Goal: Information Seeking & Learning: Learn about a topic

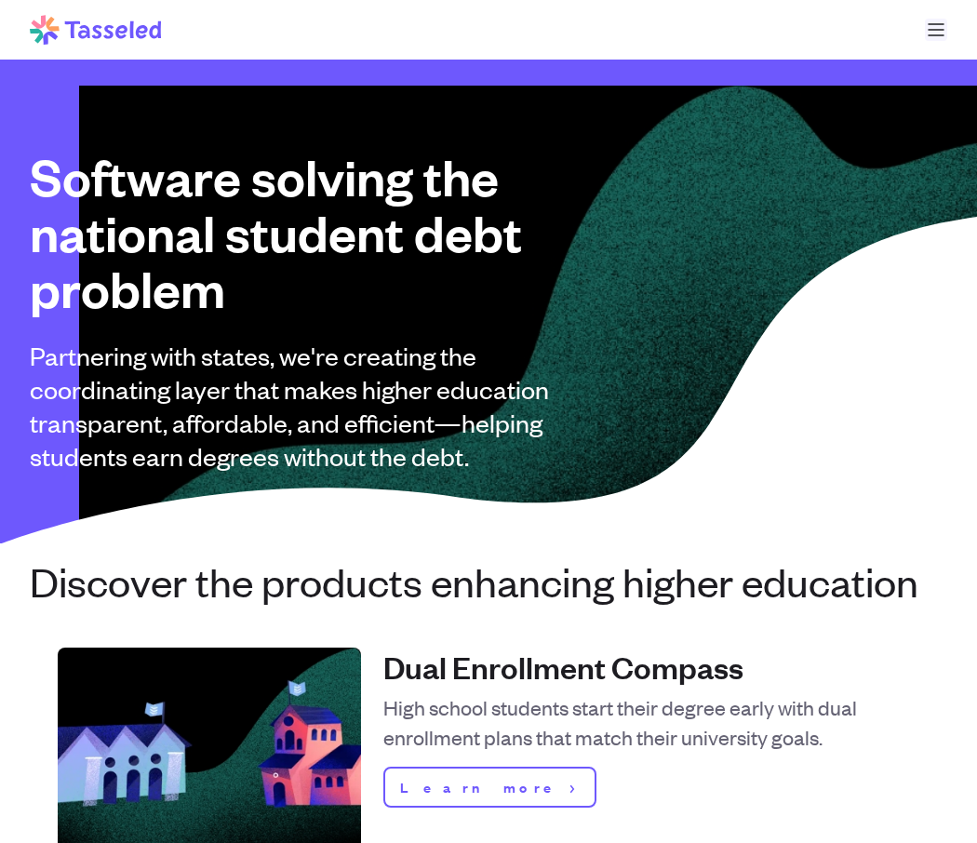
click at [930, 26] on button "Open main menu" at bounding box center [936, 30] width 22 height 22
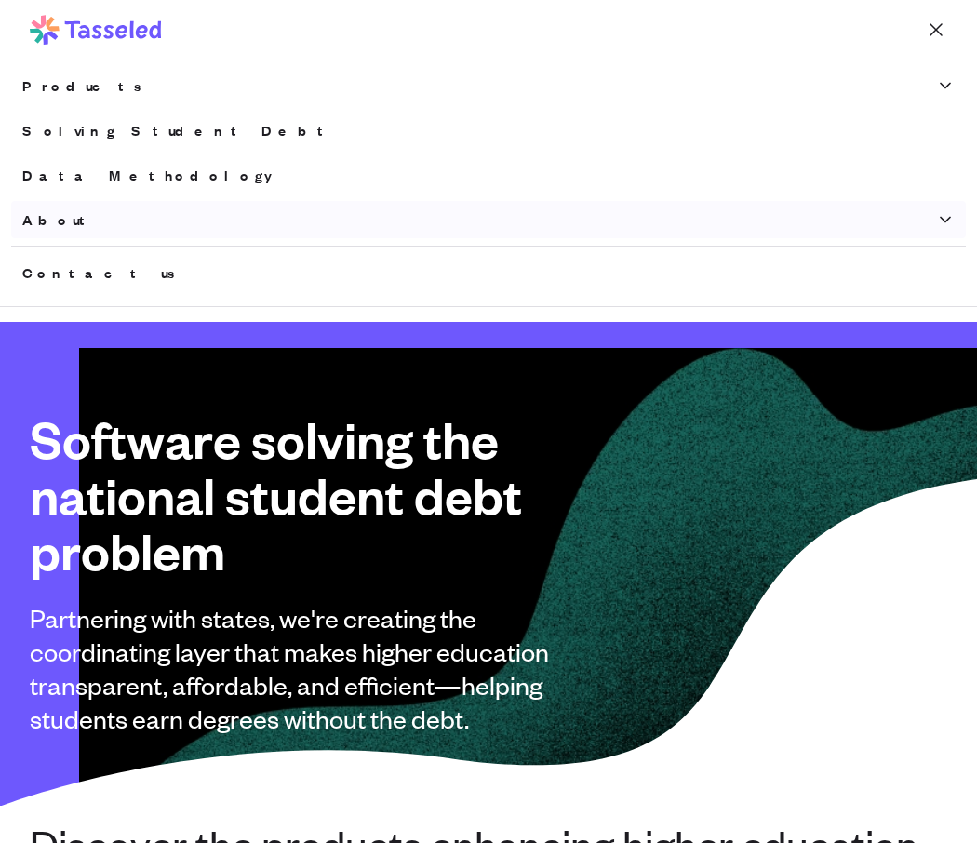
click at [61, 217] on button "About" at bounding box center [488, 219] width 955 height 37
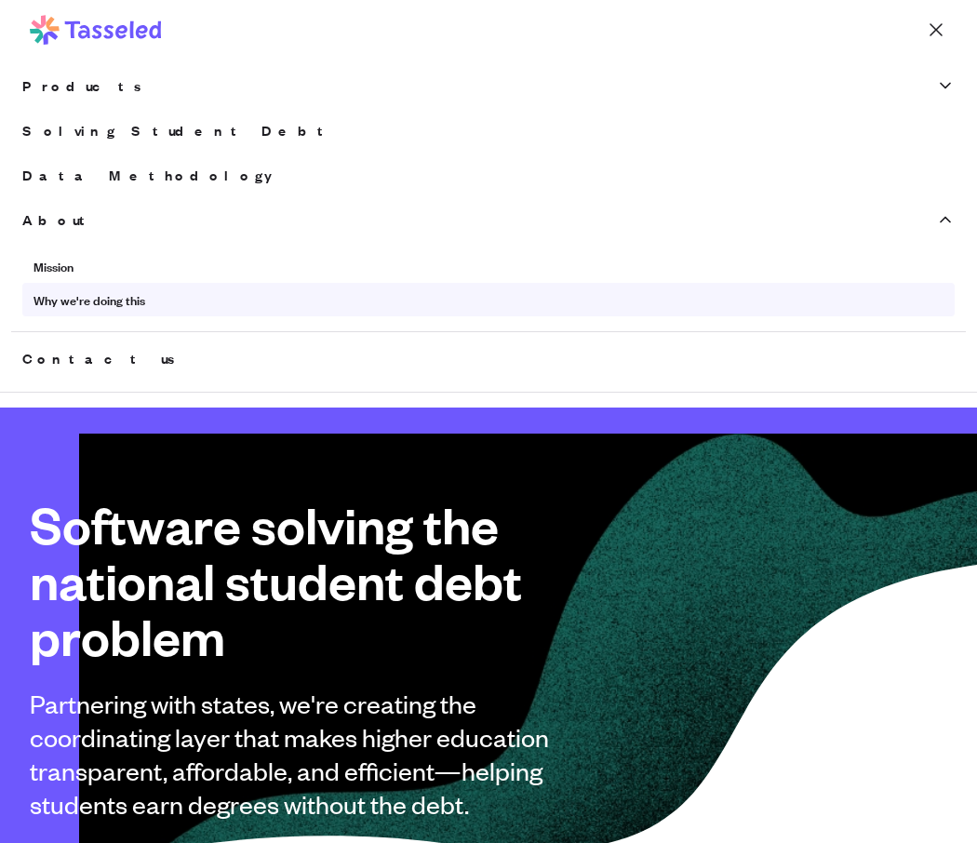
click at [84, 304] on link "Why we're doing this" at bounding box center [488, 300] width 933 height 34
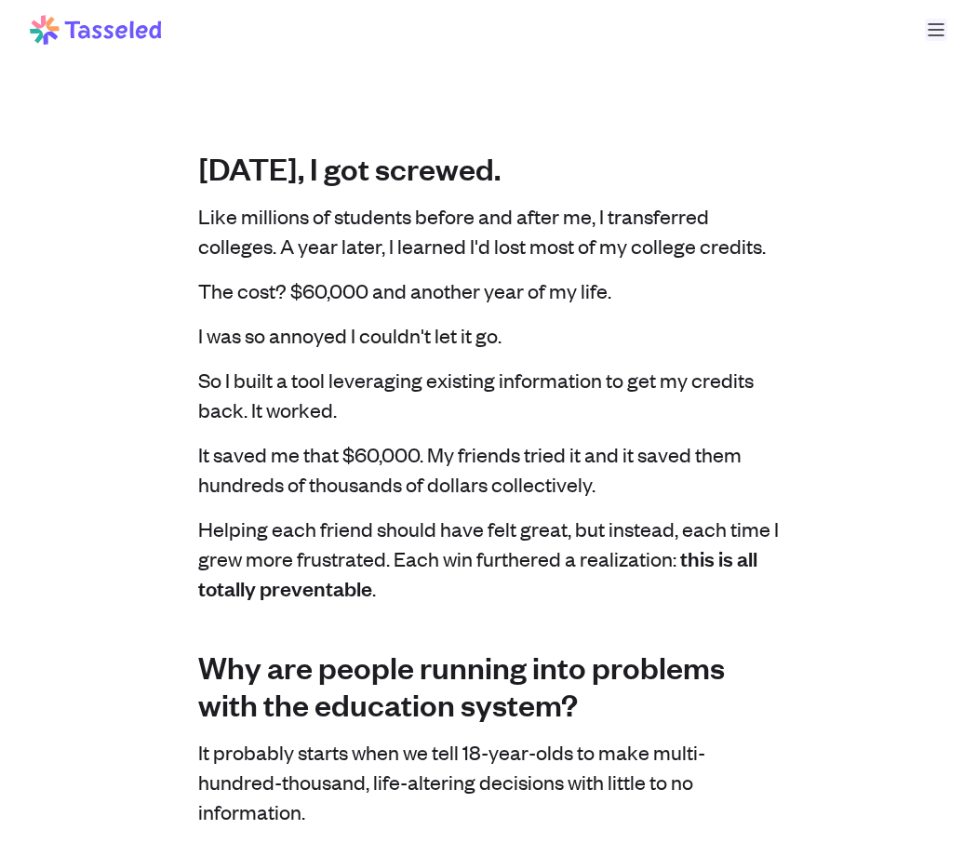
click at [933, 28] on button "Open main menu" at bounding box center [936, 30] width 22 height 22
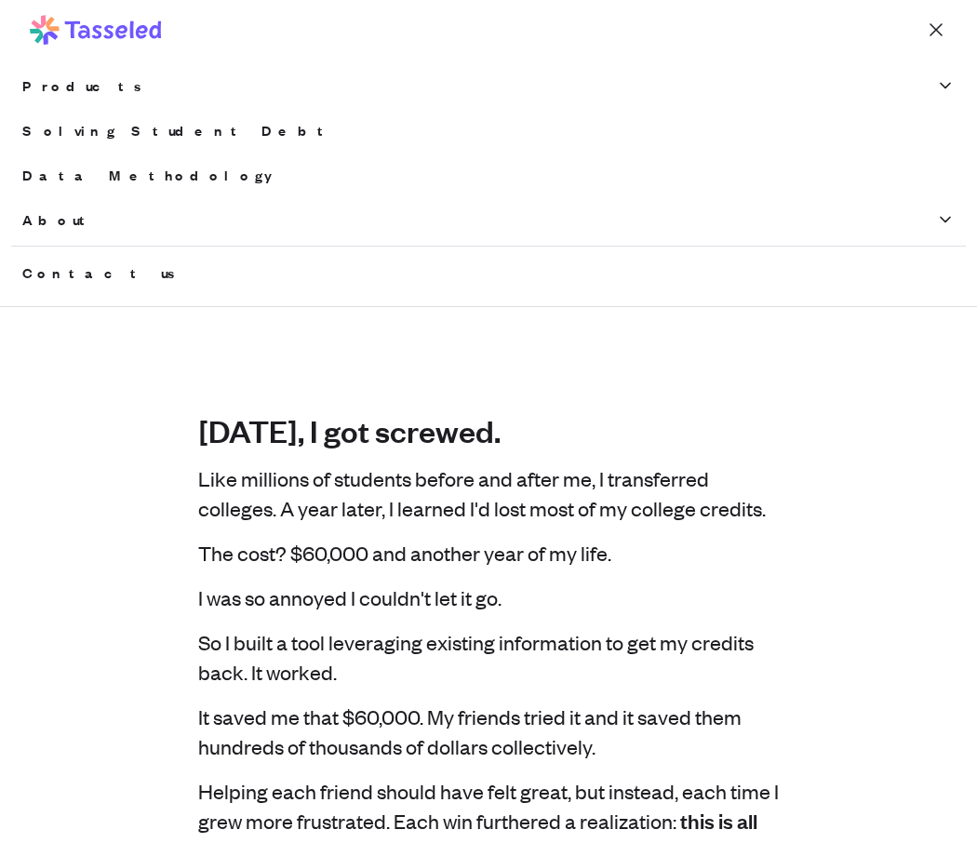
click at [115, 109] on div "Products Dual Enrollment Compass Pathways Planner AI Transcript Transfer Solvin…" at bounding box center [488, 179] width 955 height 239
click at [110, 90] on button "Products" at bounding box center [488, 85] width 955 height 37
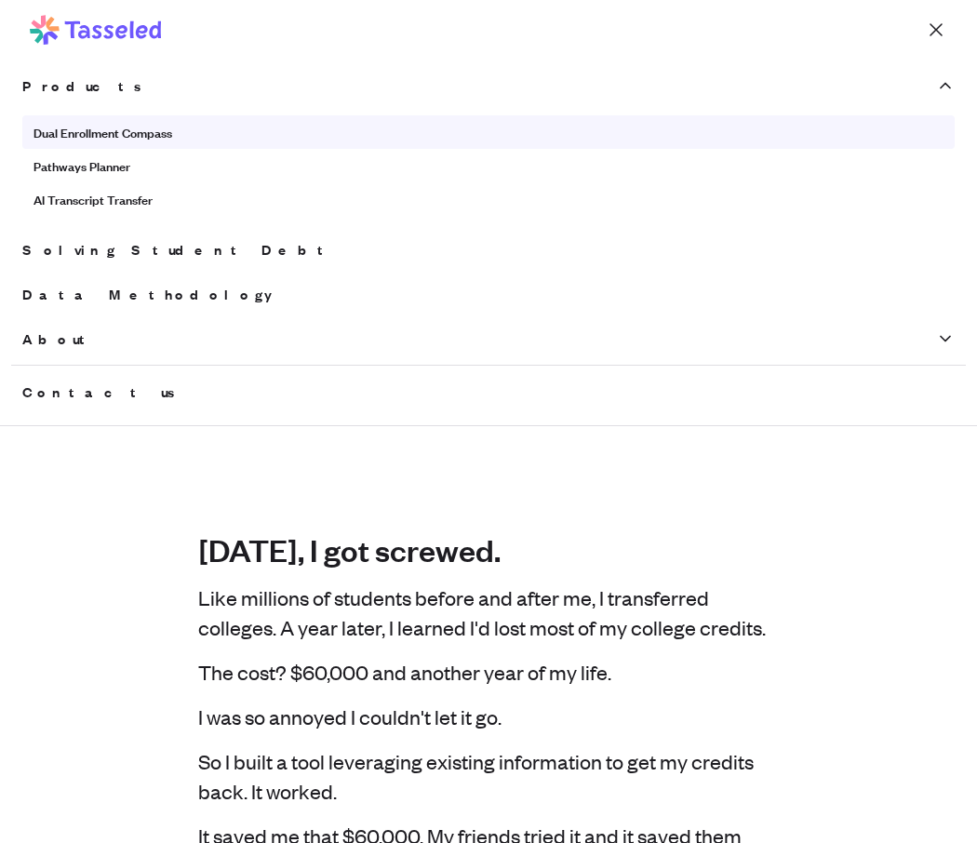
click at [112, 130] on link "Dual Enrollment Compass" at bounding box center [488, 132] width 933 height 34
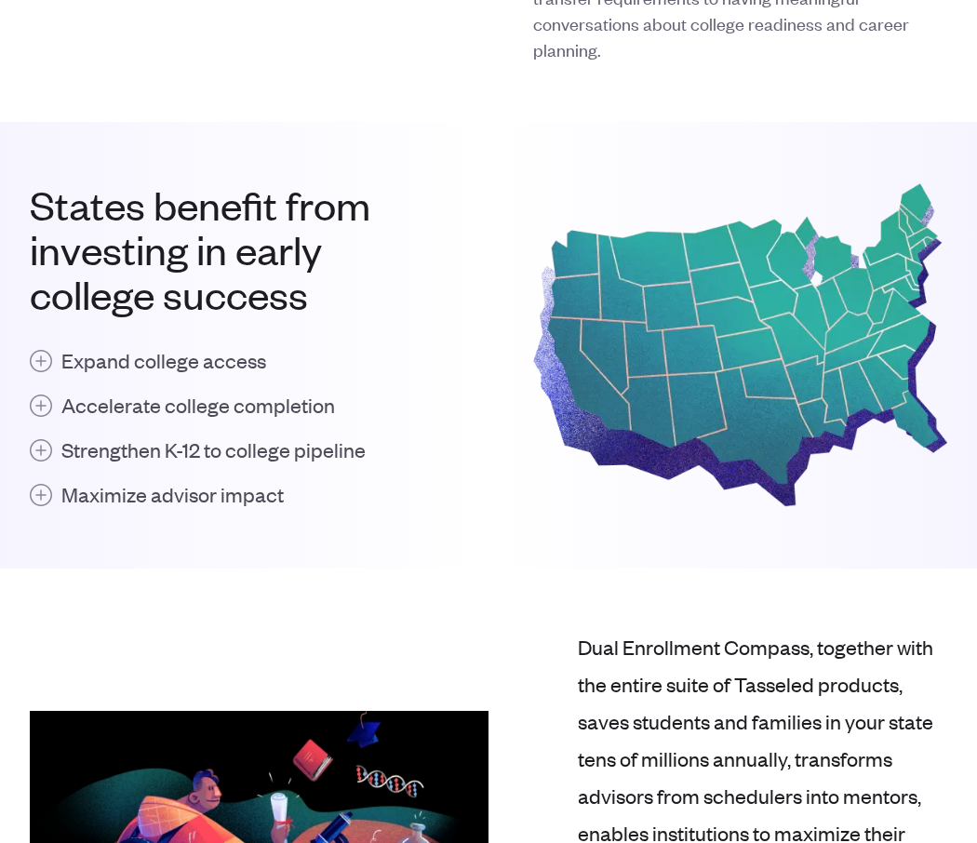
scroll to position [2212, 0]
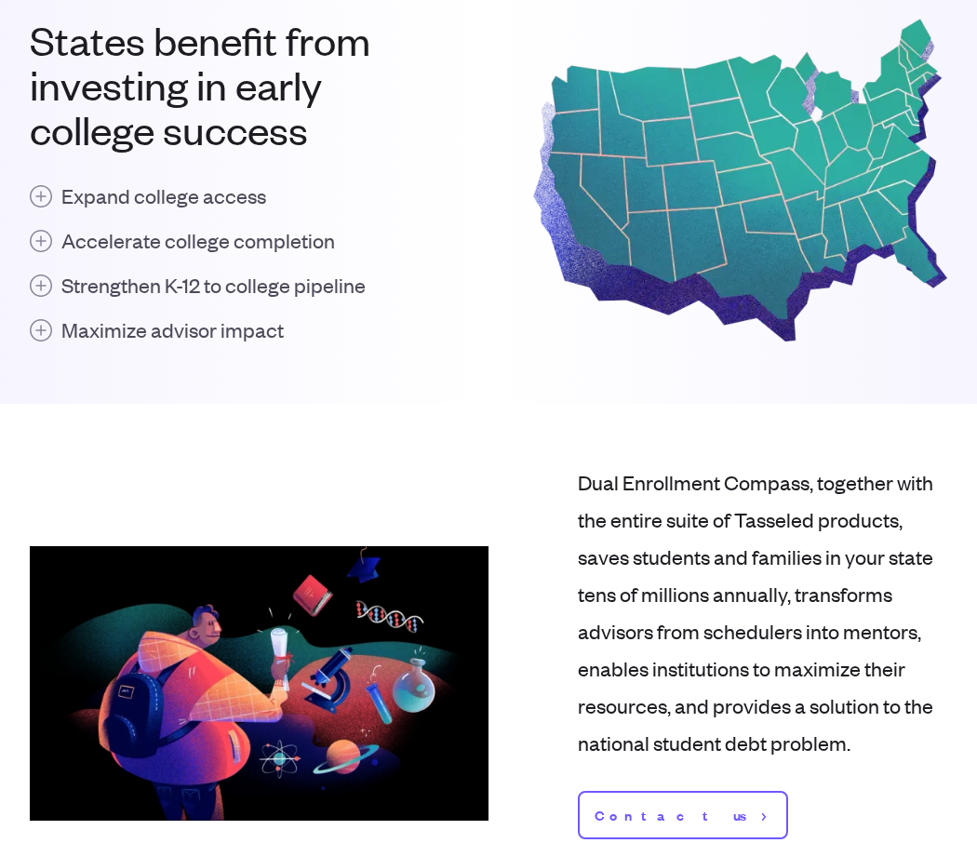
click at [36, 338] on button "Maximize advisor impact" at bounding box center [237, 330] width 414 height 30
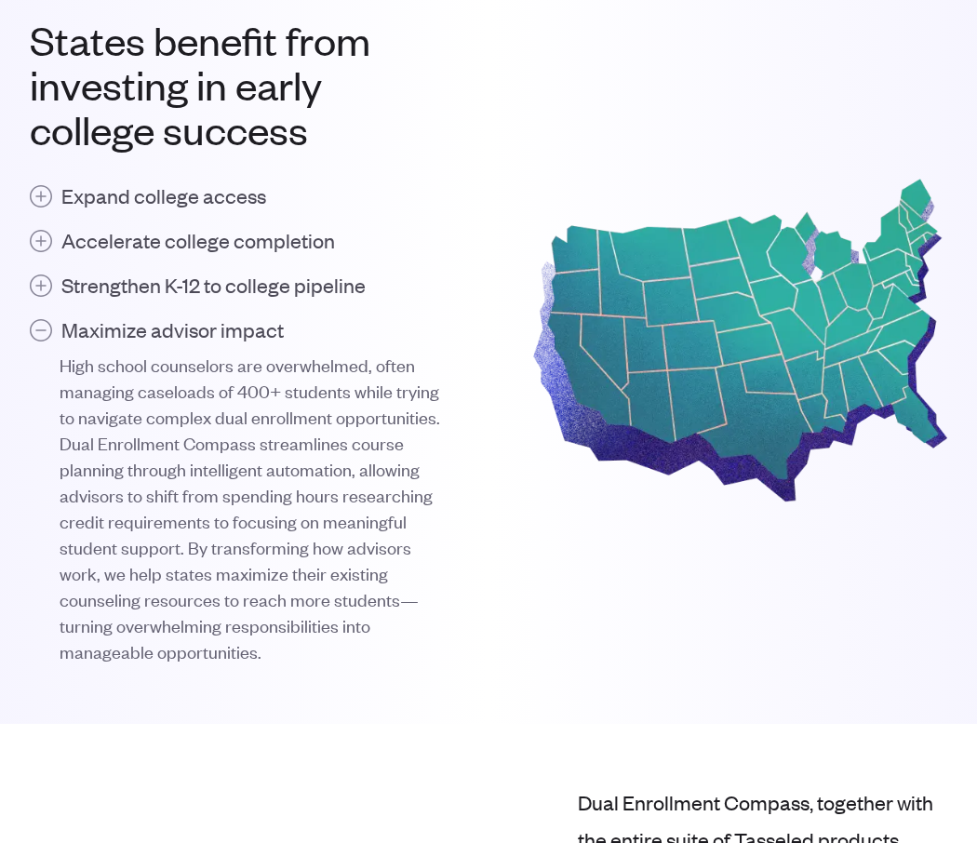
click at [38, 335] on button "Maximize advisor impact" at bounding box center [237, 330] width 414 height 30
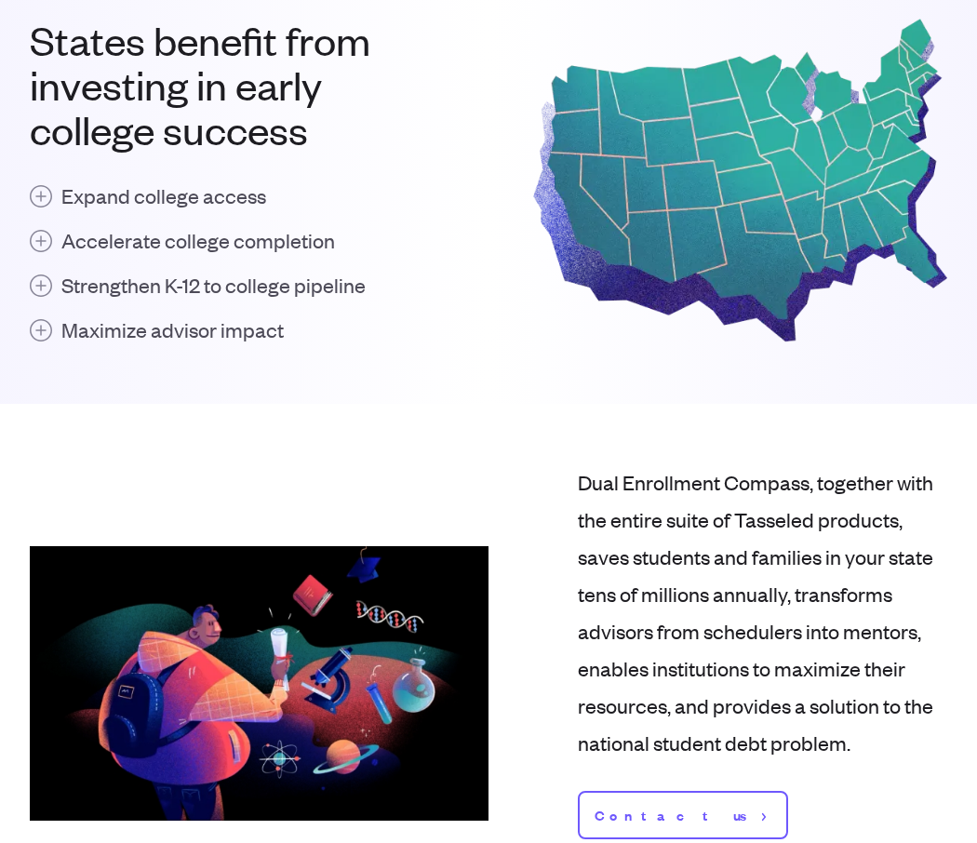
click at [31, 279] on button "Strengthen K-12 to college pipeline" at bounding box center [237, 285] width 414 height 30
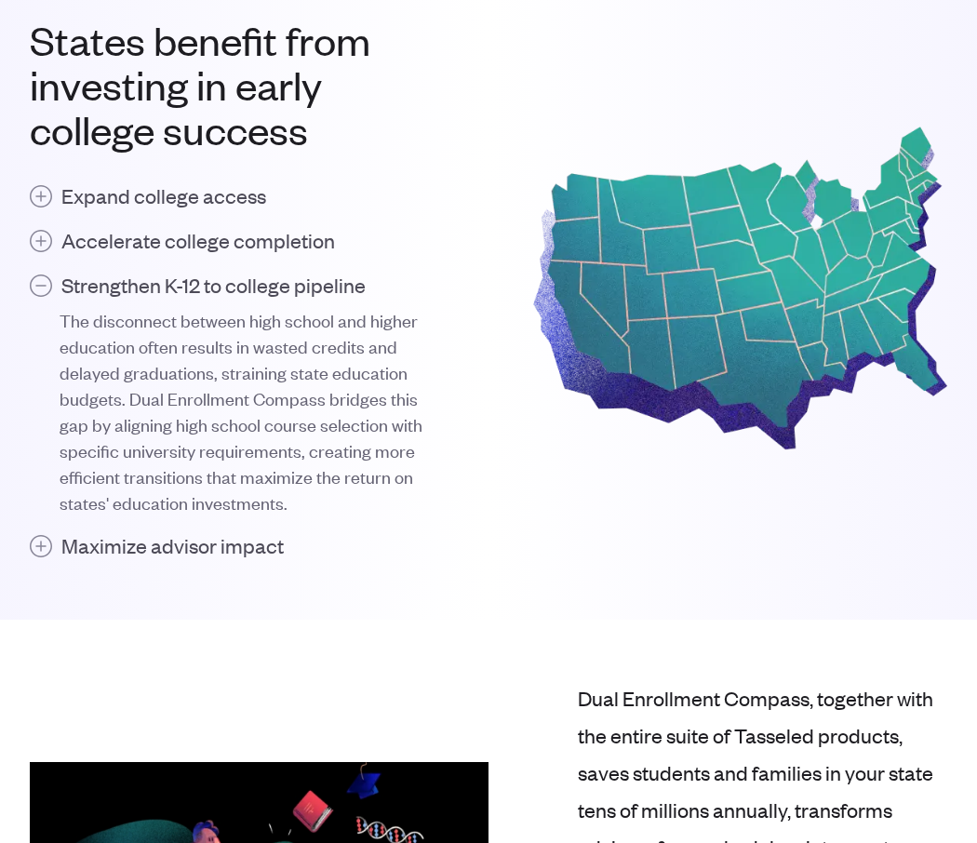
click at [35, 280] on button "Strengthen K-12 to college pipeline" at bounding box center [237, 285] width 414 height 30
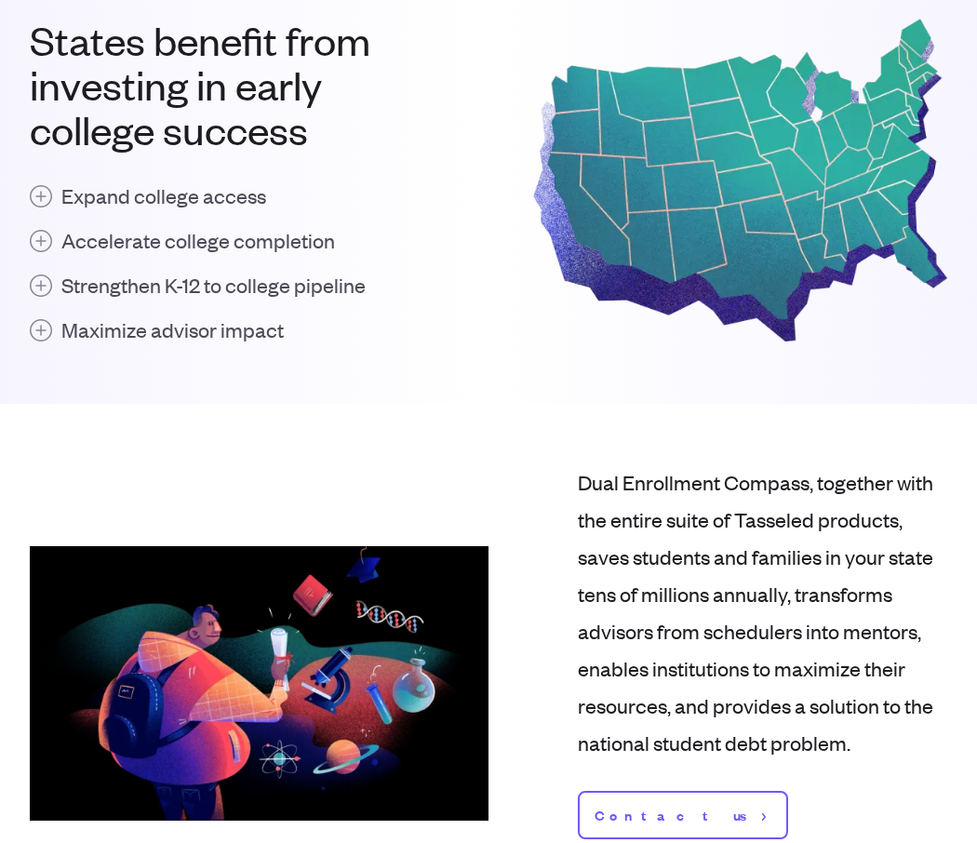
click at [39, 249] on button "Accelerate college completion" at bounding box center [237, 240] width 414 height 30
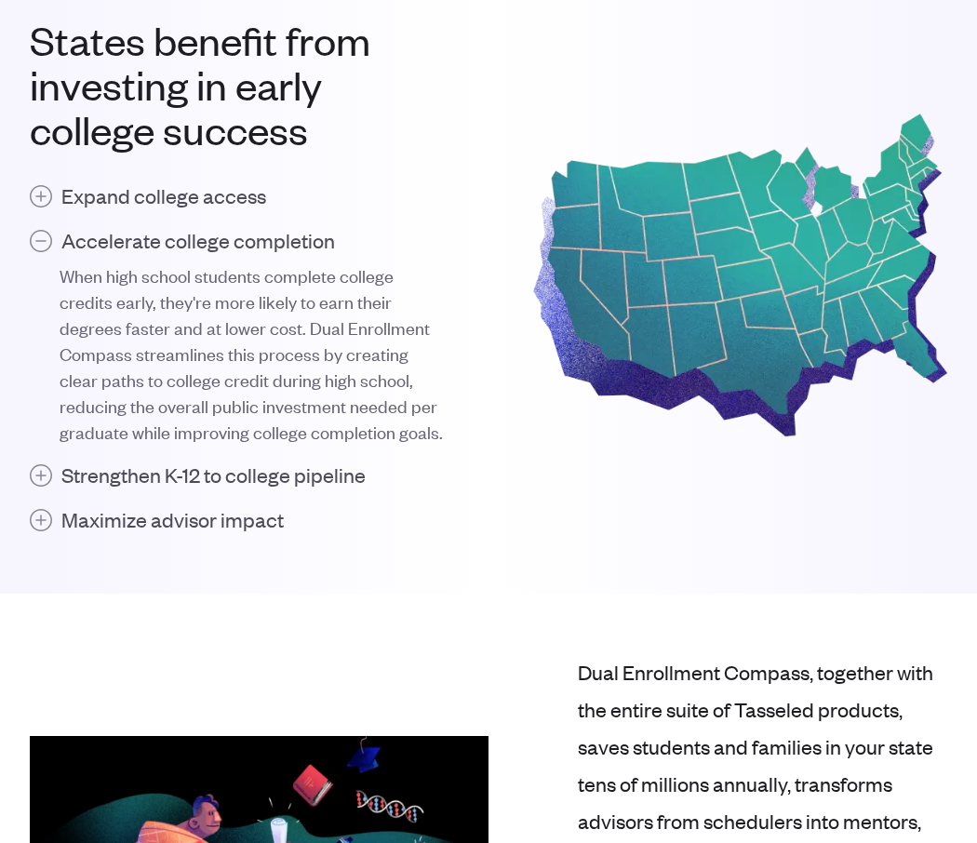
click at [39, 249] on button "Accelerate college completion" at bounding box center [237, 240] width 414 height 30
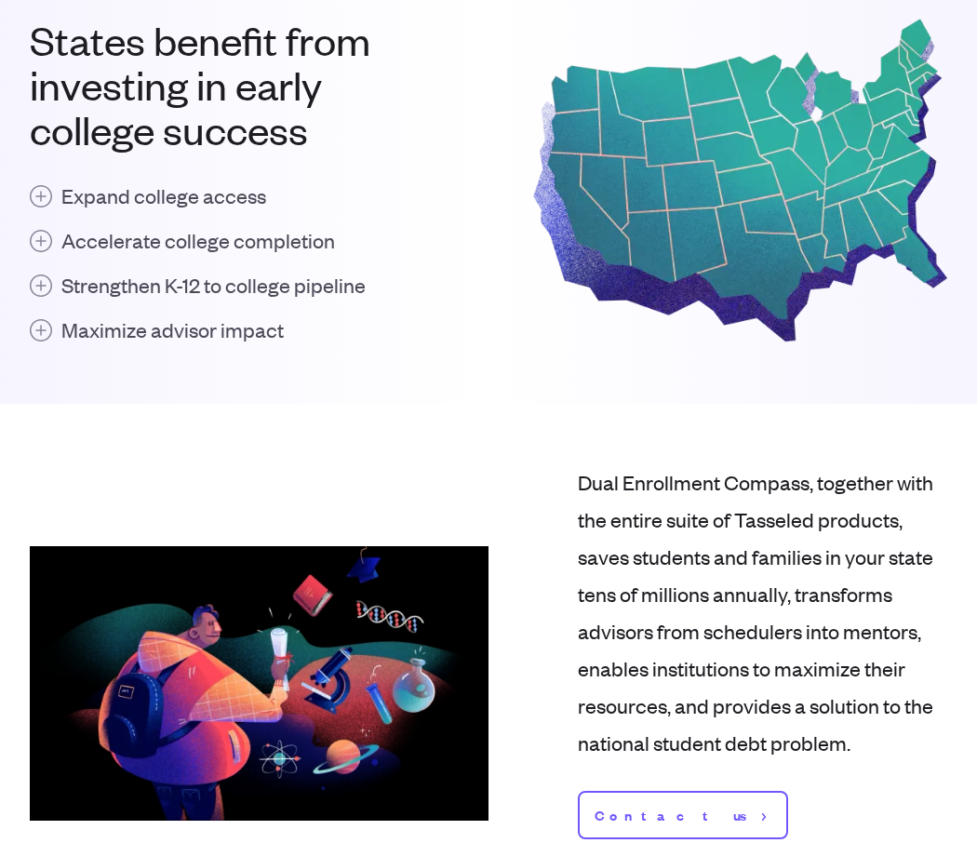
click at [40, 202] on button "Expand college access" at bounding box center [237, 196] width 414 height 30
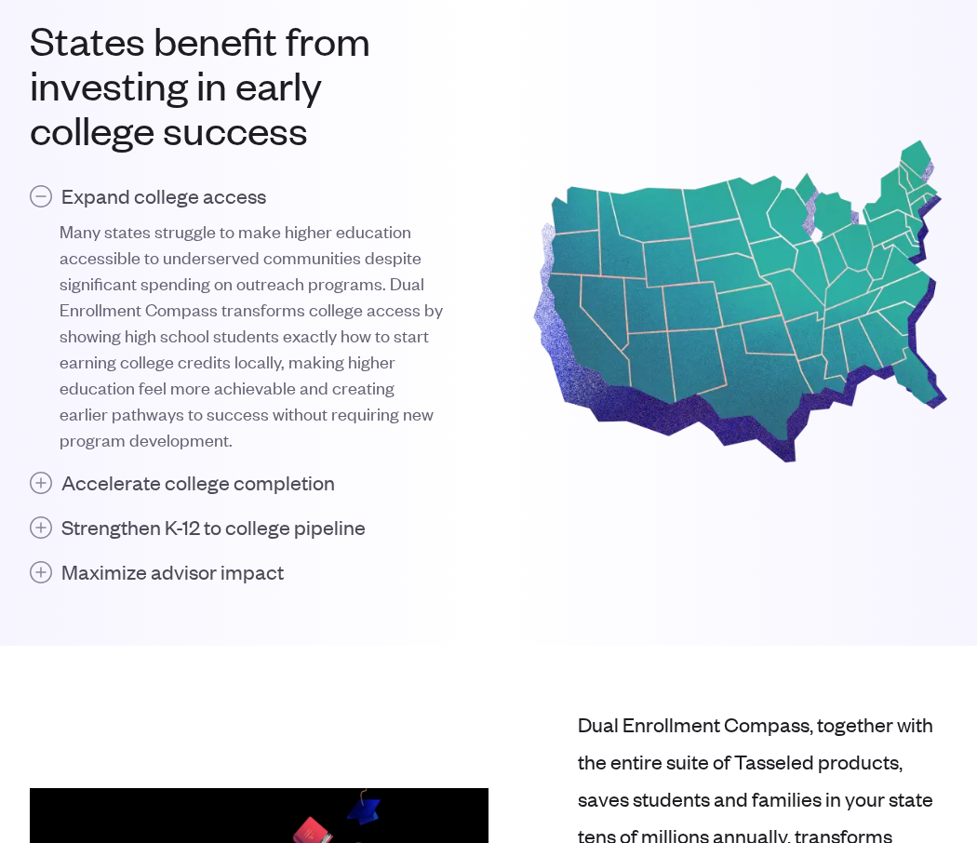
click at [40, 202] on button "Expand college access" at bounding box center [237, 196] width 414 height 30
